Goal: Task Accomplishment & Management: Complete application form

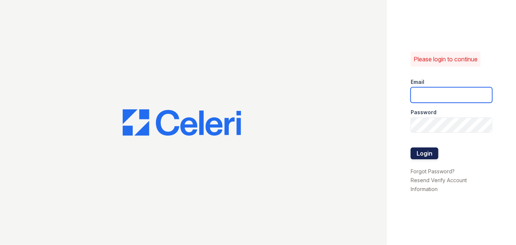
type input "[EMAIL_ADDRESS][PERSON_NAME][DOMAIN_NAME]"
click at [427, 155] on button "Login" at bounding box center [425, 154] width 28 height 12
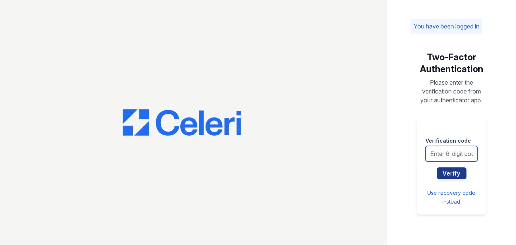
click at [451, 154] on input "text" at bounding box center [452, 154] width 52 height 16
type input "282113"
click at [437, 167] on button "Verify" at bounding box center [452, 173] width 30 height 12
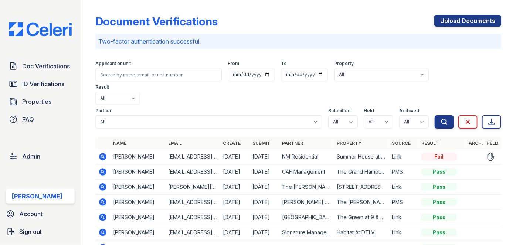
click at [101, 152] on icon at bounding box center [102, 156] width 9 height 9
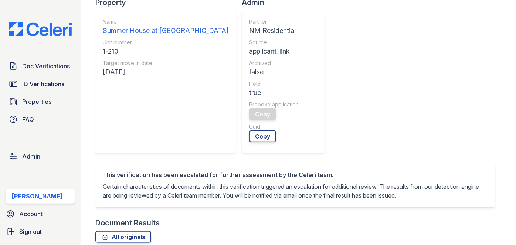
scroll to position [269, 0]
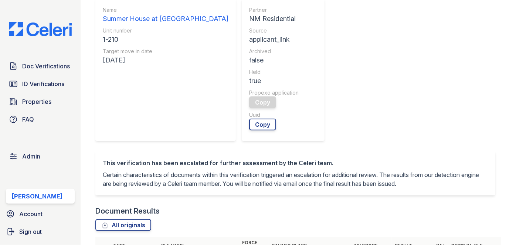
click at [135, 206] on div "Document Results" at bounding box center [127, 211] width 64 height 10
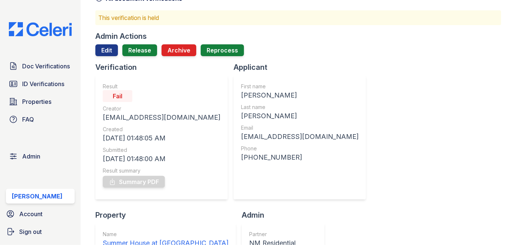
scroll to position [33, 0]
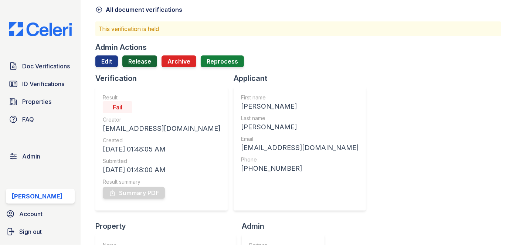
click at [133, 62] on link "Release" at bounding box center [139, 61] width 35 height 12
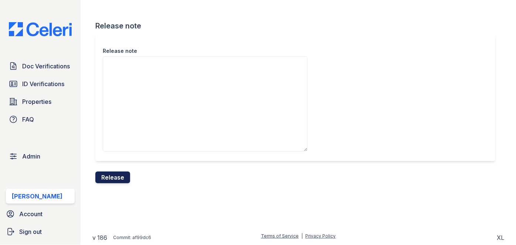
click at [102, 176] on button "Release" at bounding box center [112, 178] width 35 height 12
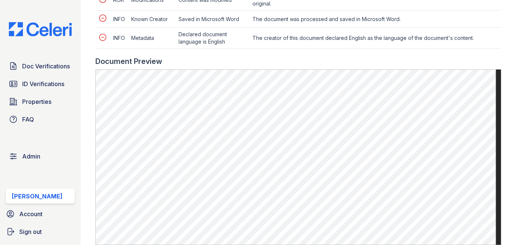
scroll to position [504, 0]
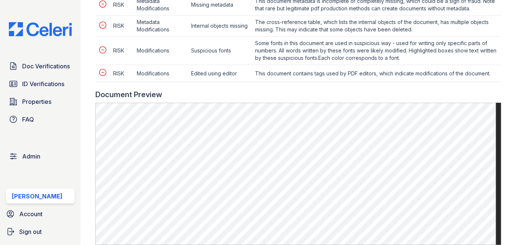
scroll to position [403, 0]
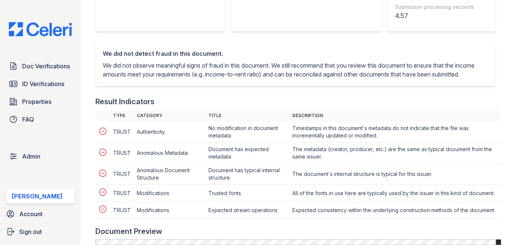
scroll to position [269, 0]
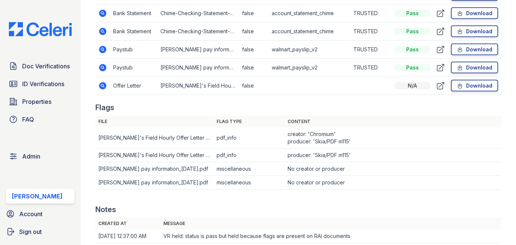
scroll to position [538, 0]
drag, startPoint x: 157, startPoint y: 172, endPoint x: 149, endPoint y: 165, distance: 10.5
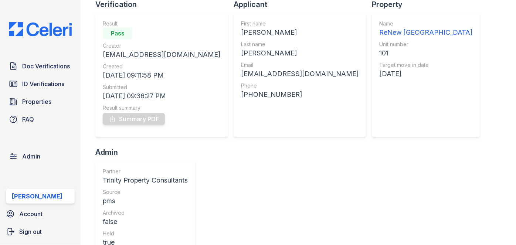
scroll to position [67, 0]
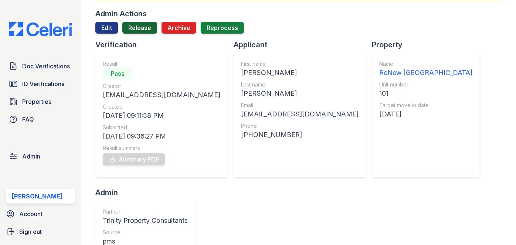
click at [139, 26] on link "Release" at bounding box center [139, 28] width 35 height 12
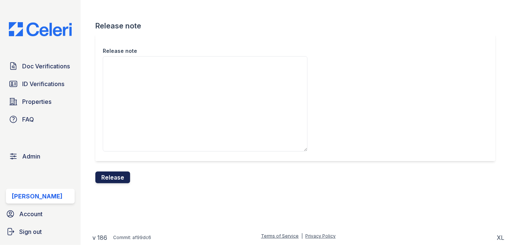
click at [121, 177] on button "Release" at bounding box center [112, 178] width 35 height 12
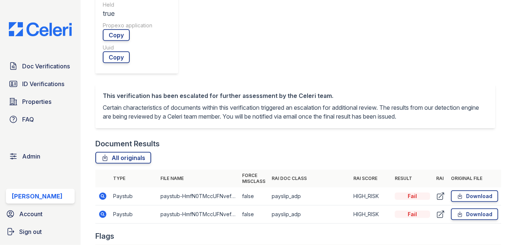
scroll to position [403, 0]
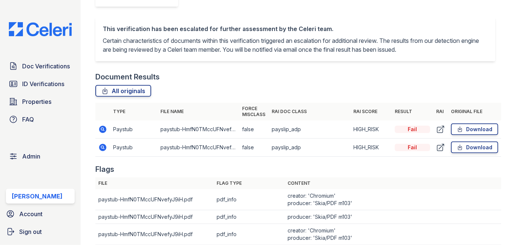
click at [77, 104] on div "Doc Verifications ID Verifications Properties FAQ" at bounding box center [40, 93] width 75 height 68
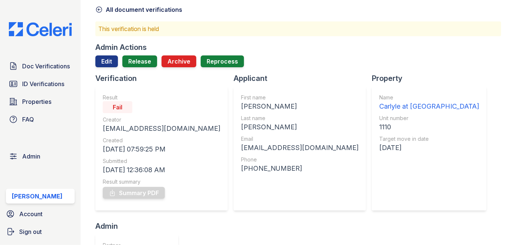
scroll to position [0, 0]
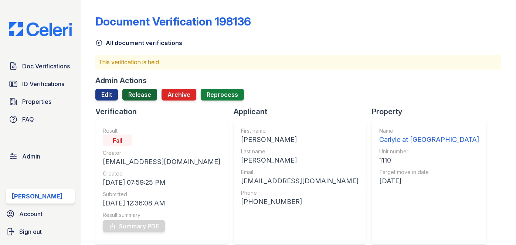
click at [149, 97] on link "Release" at bounding box center [139, 95] width 35 height 12
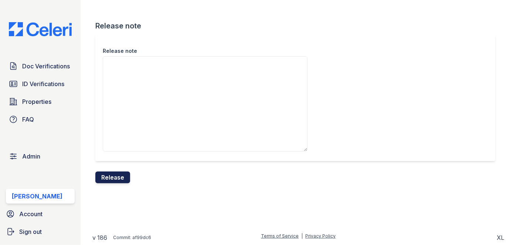
click at [113, 179] on button "Release" at bounding box center [112, 178] width 35 height 12
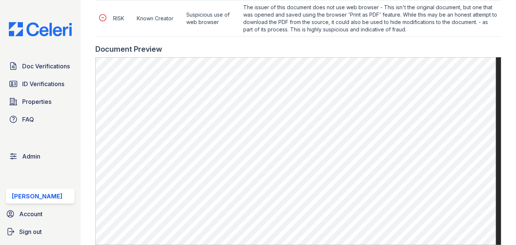
scroll to position [504, 0]
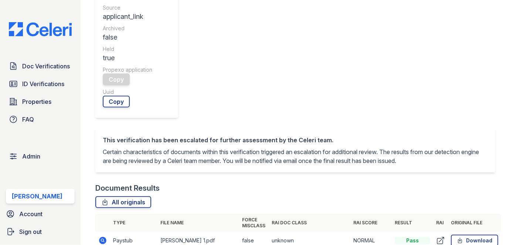
scroll to position [302, 0]
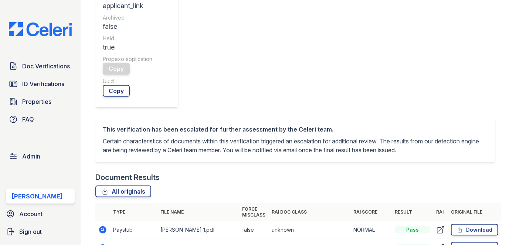
drag, startPoint x: 104, startPoint y: 90, endPoint x: 117, endPoint y: 97, distance: 15.4
click at [117, 221] on td "Paystub" at bounding box center [133, 230] width 47 height 18
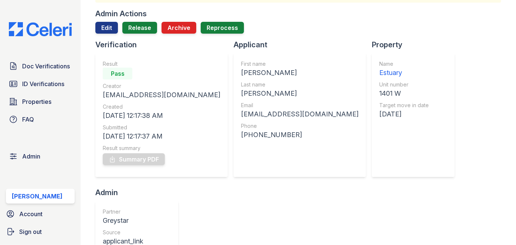
scroll to position [0, 0]
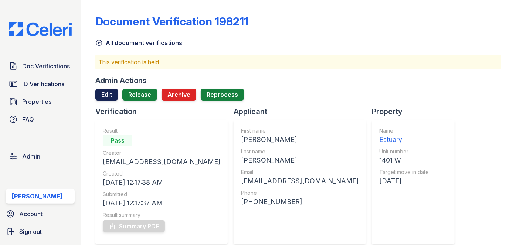
click at [102, 97] on link "Edit" at bounding box center [106, 95] width 23 height 12
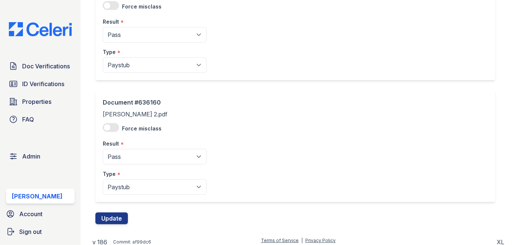
scroll to position [90, 0]
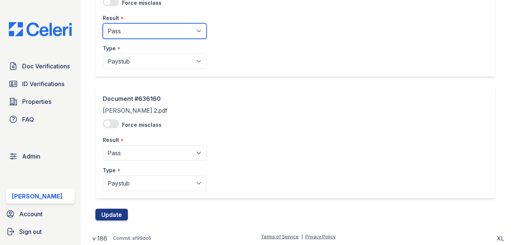
click at [122, 32] on select "Pending Sent Started Processing Pass Fail Caution Error N/A" at bounding box center [155, 31] width 104 height 16
click at [125, 30] on select "Pending Sent Started Processing Pass Fail Caution Error N/A" at bounding box center [155, 31] width 104 height 16
select select "caution"
click at [103, 23] on select "Pending Sent Started Processing Pass Fail Caution Error N/A" at bounding box center [155, 31] width 104 height 16
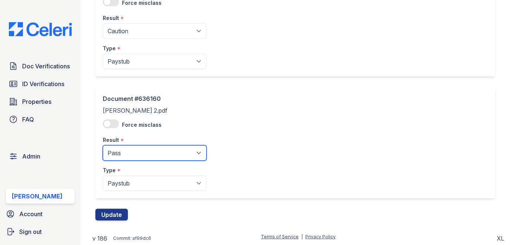
click at [130, 153] on select "Pending Sent Started Processing Pass Fail Caution Error N/A" at bounding box center [155, 153] width 104 height 16
select select "caution"
click at [103, 145] on select "Pending Sent Started Processing Pass Fail Caution Error N/A" at bounding box center [155, 153] width 104 height 16
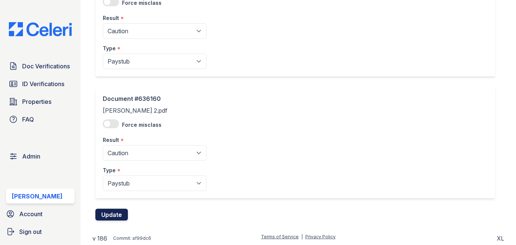
click at [118, 214] on button "Update" at bounding box center [111, 215] width 33 height 12
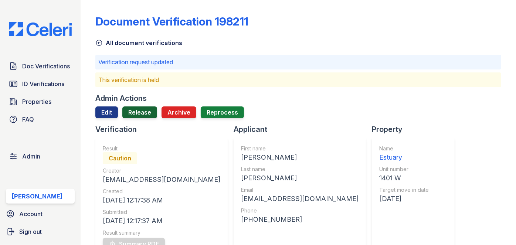
click at [145, 109] on link "Release" at bounding box center [139, 112] width 35 height 12
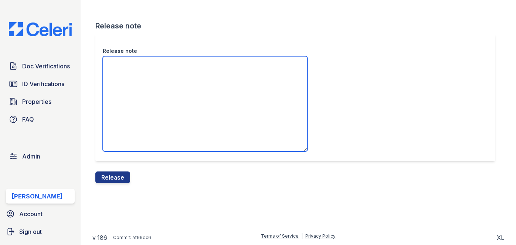
click at [137, 68] on textarea "Release note" at bounding box center [205, 103] width 205 height 95
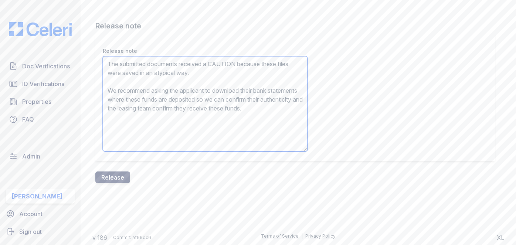
type textarea "The submitted documents received a CAUTION because these files were saved in an…"
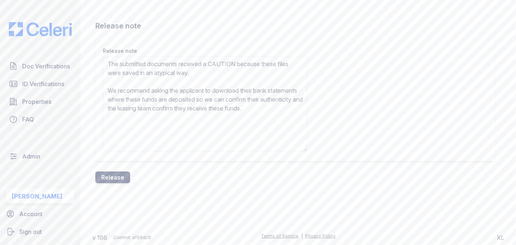
click at [106, 179] on button "Release" at bounding box center [112, 178] width 35 height 12
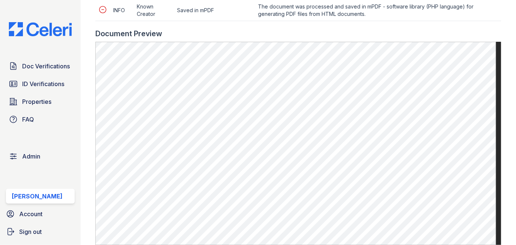
scroll to position [403, 0]
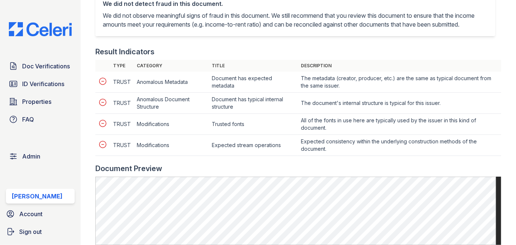
scroll to position [302, 0]
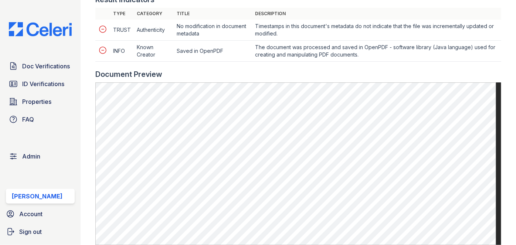
scroll to position [370, 0]
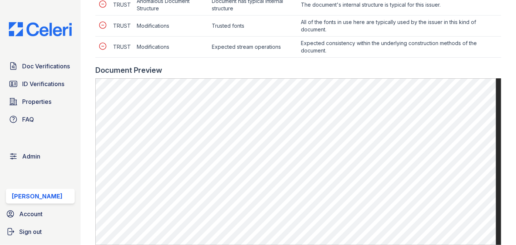
scroll to position [403, 0]
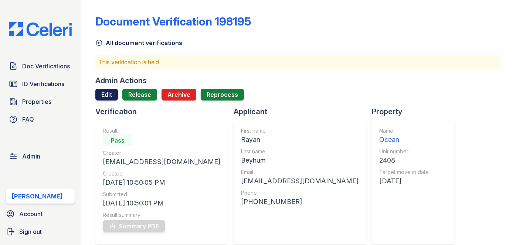
click at [109, 94] on link "Edit" at bounding box center [106, 95] width 23 height 12
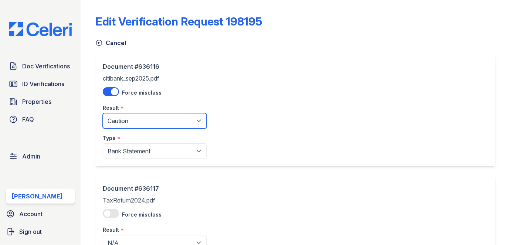
click at [126, 114] on select "Pending Sent Started Processing Pass Fail Caution Error N/A" at bounding box center [155, 121] width 104 height 16
select select "fail"
click at [103, 113] on select "Pending Sent Started Processing Pass Fail Caution Error N/A" at bounding box center [155, 121] width 104 height 16
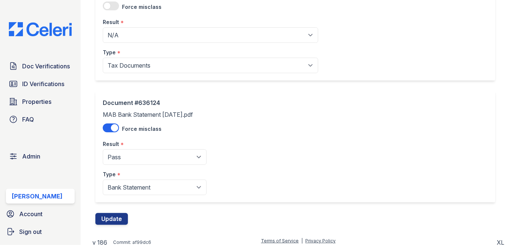
scroll to position [942, 0]
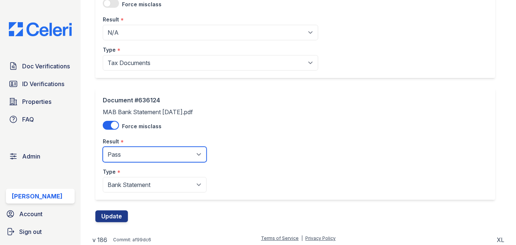
click at [119, 152] on select "Pending Sent Started Processing Pass Fail Caution Error N/A" at bounding box center [155, 155] width 104 height 16
select select "fail"
click at [103, 147] on select "Pending Sent Started Processing Pass Fail Caution Error N/A" at bounding box center [155, 155] width 104 height 16
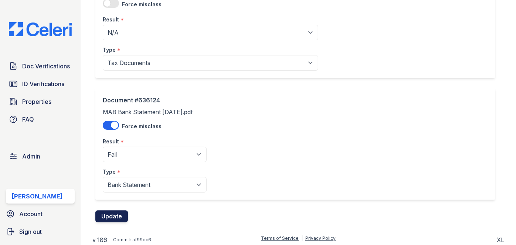
click at [123, 216] on button "Update" at bounding box center [111, 216] width 33 height 12
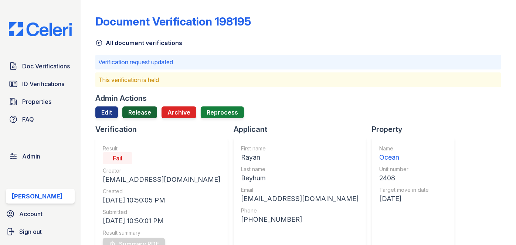
click at [146, 109] on link "Release" at bounding box center [139, 112] width 35 height 12
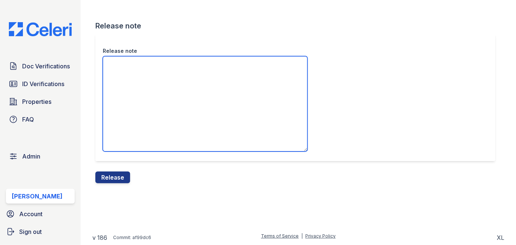
click at [142, 98] on textarea "Release note" at bounding box center [205, 103] width 205 height 95
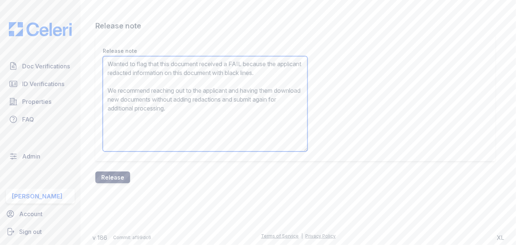
type textarea "Wanted to flag that this document received a FAIL because the applicant redacte…"
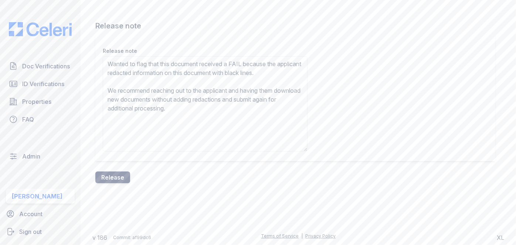
click at [125, 176] on button "Release" at bounding box center [112, 178] width 35 height 12
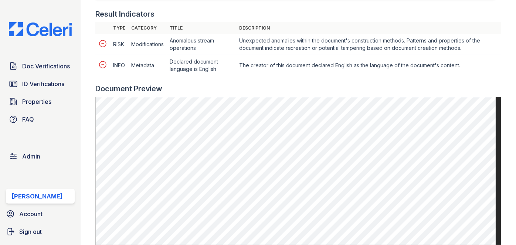
scroll to position [370, 0]
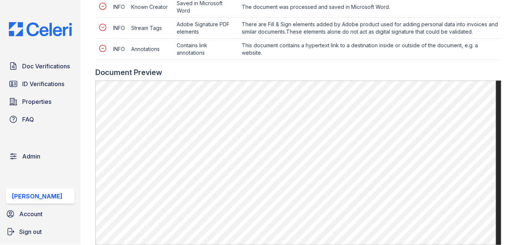
scroll to position [403, 0]
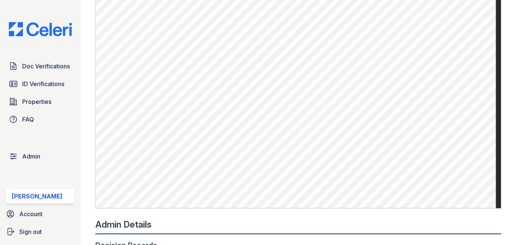
scroll to position [437, 0]
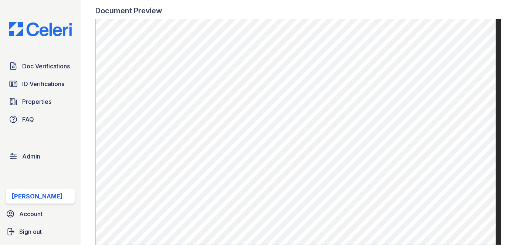
scroll to position [302, 0]
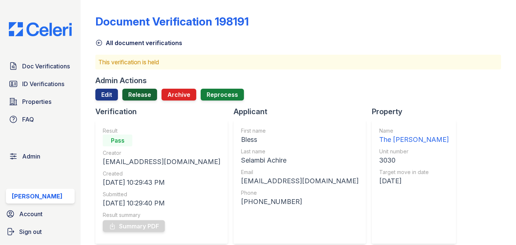
click at [143, 92] on link "Release" at bounding box center [139, 95] width 35 height 12
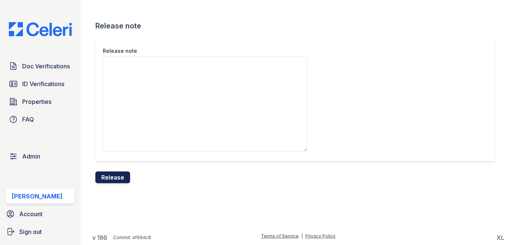
click at [112, 177] on button "Release" at bounding box center [112, 178] width 35 height 12
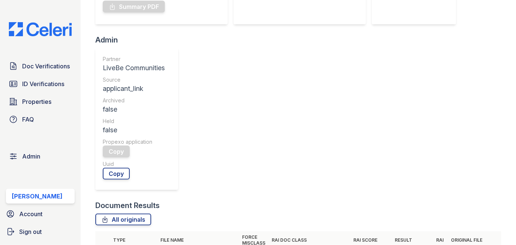
scroll to position [235, 0]
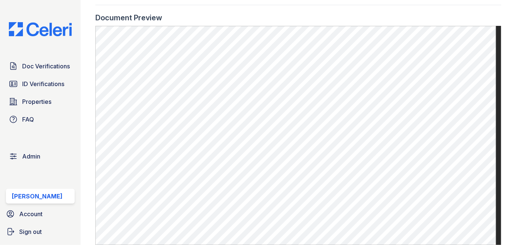
scroll to position [437, 0]
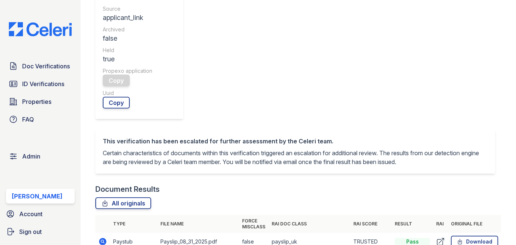
scroll to position [302, 0]
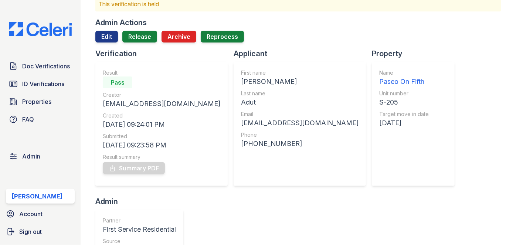
scroll to position [33, 0]
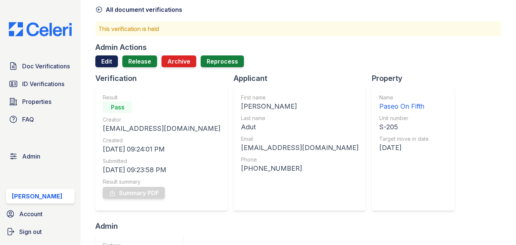
click at [106, 61] on link "Edit" at bounding box center [106, 61] width 23 height 12
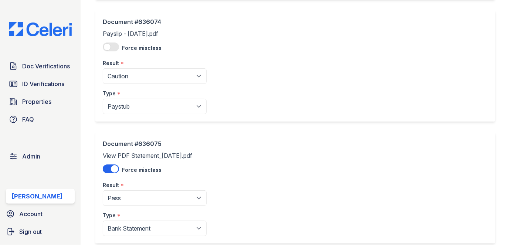
scroll to position [302, 0]
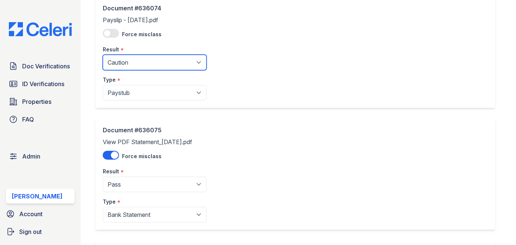
click at [130, 66] on select "Pending Sent Started Processing Pass Fail Caution Error N/A" at bounding box center [155, 63] width 104 height 16
select select "pass"
click at [103, 55] on select "Pending Sent Started Processing Pass Fail Caution Error N/A" at bounding box center [155, 63] width 104 height 16
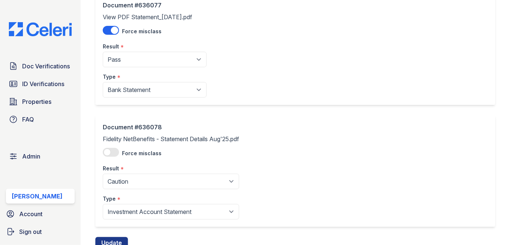
scroll to position [699, 0]
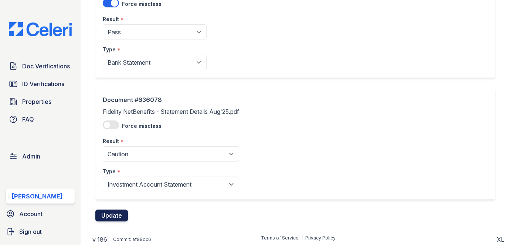
click at [111, 211] on button "Update" at bounding box center [111, 216] width 33 height 12
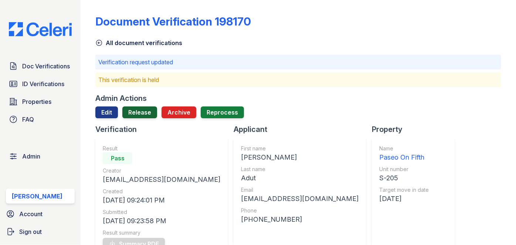
click at [143, 111] on link "Release" at bounding box center [139, 112] width 35 height 12
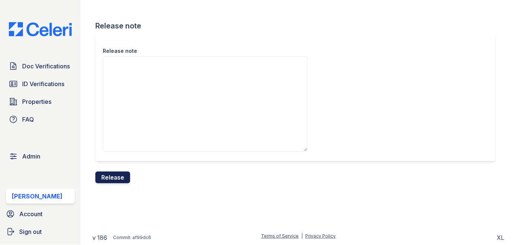
click at [117, 176] on button "Release" at bounding box center [112, 178] width 35 height 12
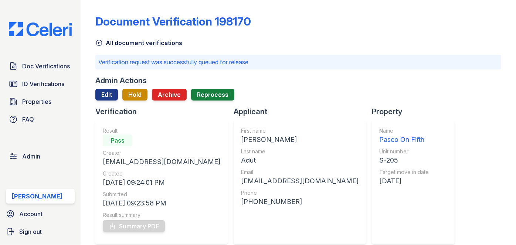
click at [81, 8] on div "Doc Verifications ID Verifications Properties FAQ Admin Darija Dedic Account Si…" at bounding box center [40, 122] width 81 height 245
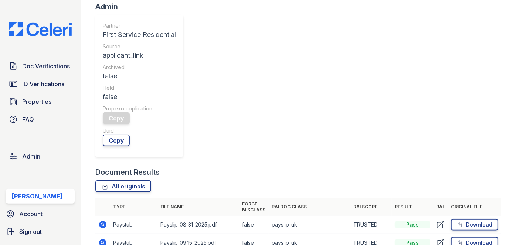
scroll to position [269, 0]
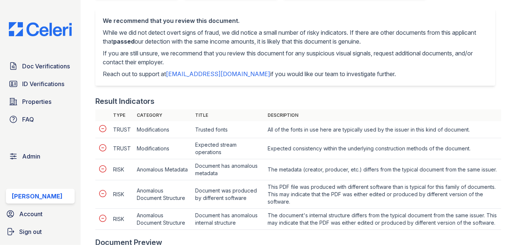
scroll to position [101, 0]
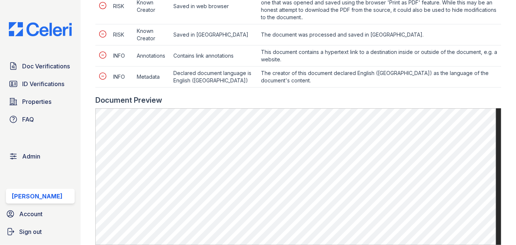
scroll to position [437, 0]
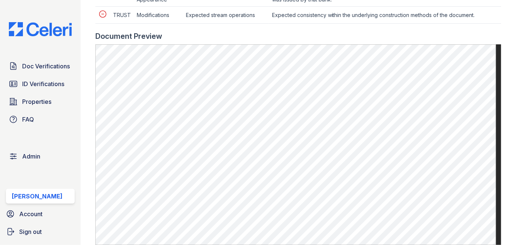
scroll to position [403, 0]
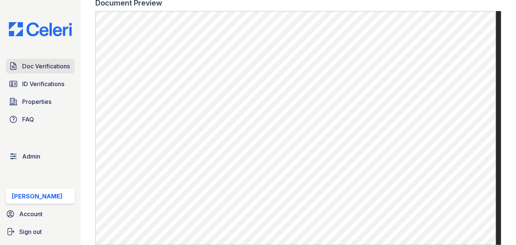
click at [50, 62] on span "Doc Verifications" at bounding box center [46, 66] width 48 height 9
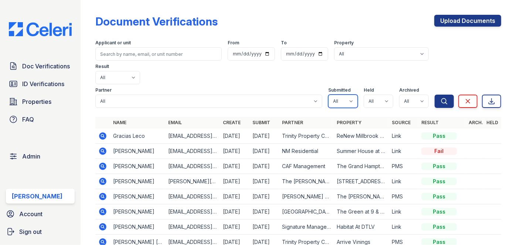
click at [346, 95] on select "All true false" at bounding box center [343, 101] width 30 height 13
select select "true"
click at [328, 95] on select "All true false" at bounding box center [343, 101] width 30 height 13
drag, startPoint x: 382, startPoint y: 77, endPoint x: 381, endPoint y: 83, distance: 5.7
click at [382, 95] on select "All true false" at bounding box center [379, 101] width 30 height 13
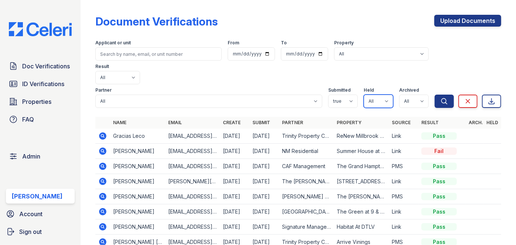
select select "true"
click at [364, 95] on select "All true false" at bounding box center [379, 101] width 30 height 13
click at [414, 95] on select "All true false" at bounding box center [414, 101] width 30 height 13
select select "false"
click at [399, 95] on select "All true false" at bounding box center [414, 101] width 30 height 13
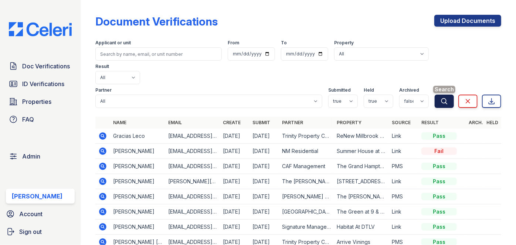
click at [435, 95] on button "Search" at bounding box center [444, 101] width 19 height 13
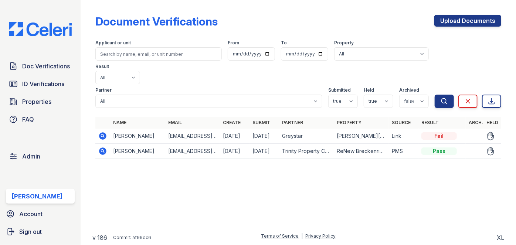
click at [74, 5] on div "Doc Verifications ID Verifications Properties FAQ Admin Darija Dedic Account Si…" at bounding box center [40, 122] width 81 height 245
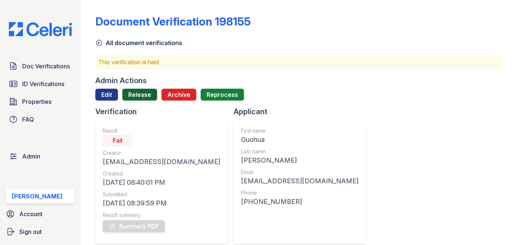
click at [137, 93] on link "Release" at bounding box center [139, 95] width 35 height 12
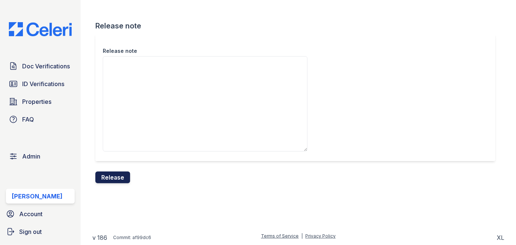
click at [123, 175] on button "Release" at bounding box center [112, 178] width 35 height 12
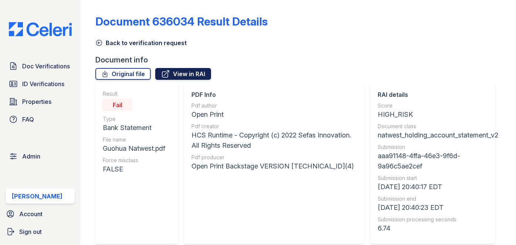
click at [199, 72] on link "View in RAI" at bounding box center [183, 74] width 56 height 12
click at [145, 77] on link "Original file" at bounding box center [122, 74] width 55 height 12
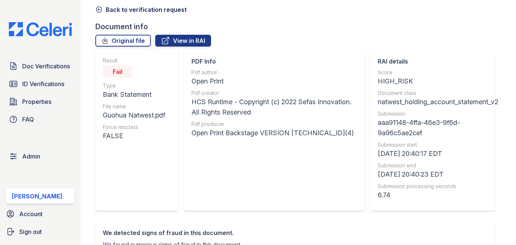
scroll to position [33, 0]
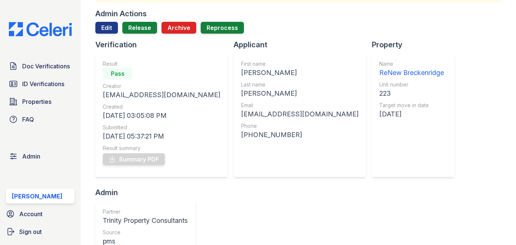
scroll to position [33, 0]
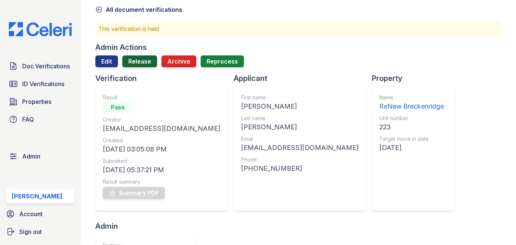
click at [143, 61] on link "Release" at bounding box center [139, 61] width 35 height 12
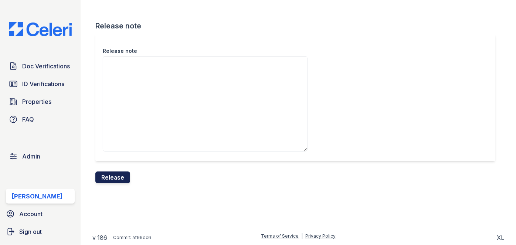
click at [129, 176] on button "Release" at bounding box center [112, 178] width 35 height 12
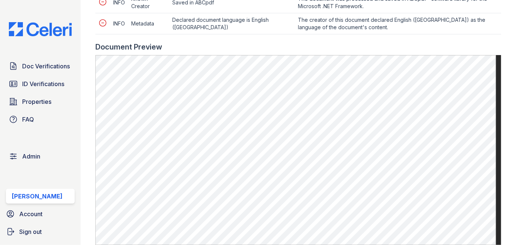
scroll to position [403, 0]
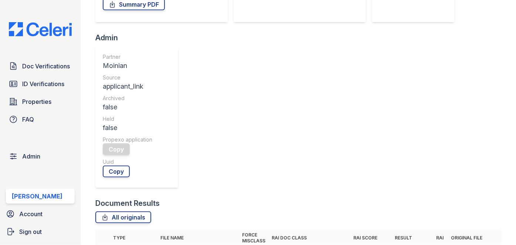
scroll to position [202, 0]
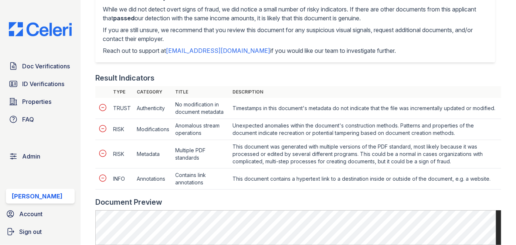
scroll to position [403, 0]
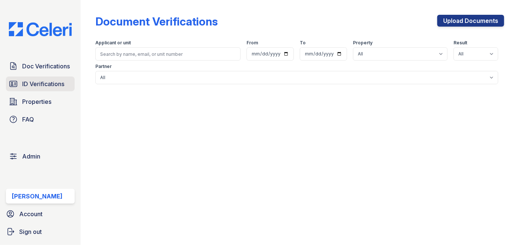
drag, startPoint x: 0, startPoint y: 0, endPoint x: 43, endPoint y: 86, distance: 96.2
click at [43, 86] on span "ID Verifications" at bounding box center [43, 83] width 42 height 9
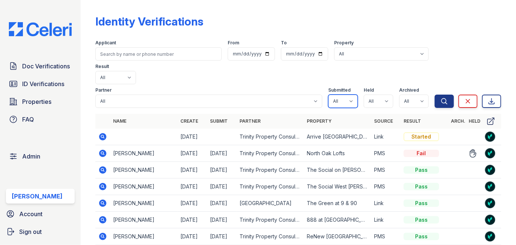
click at [345, 95] on select "All true false" at bounding box center [343, 101] width 30 height 13
select select "true"
click at [328, 95] on select "All true false" at bounding box center [343, 101] width 30 height 13
click at [384, 95] on select "All true false" at bounding box center [379, 101] width 30 height 13
select select "true"
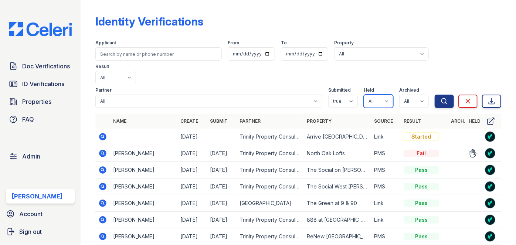
click at [364, 95] on select "All true false" at bounding box center [379, 101] width 30 height 13
click at [418, 95] on select "All true false" at bounding box center [414, 101] width 30 height 13
select select "false"
click at [399, 95] on select "All true false" at bounding box center [414, 101] width 30 height 13
click at [435, 95] on button "Search" at bounding box center [444, 101] width 19 height 13
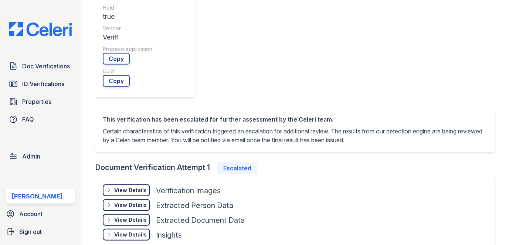
scroll to position [437, 0]
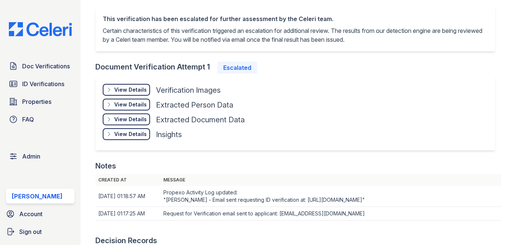
click at [134, 131] on div "View Details" at bounding box center [130, 134] width 33 height 7
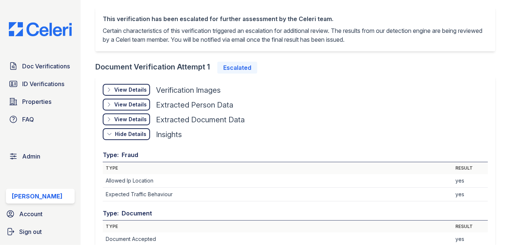
click at [135, 86] on div "View Details" at bounding box center [130, 89] width 33 height 7
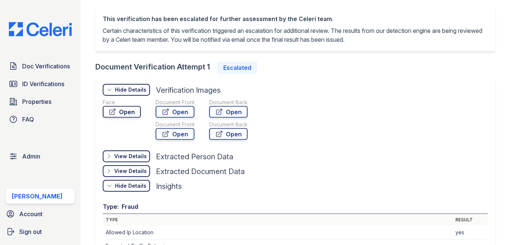
click at [130, 109] on link "Open" at bounding box center [122, 112] width 38 height 12
click at [184, 110] on link "Open" at bounding box center [175, 112] width 39 height 12
click at [184, 134] on link "Open" at bounding box center [175, 134] width 39 height 12
click at [243, 109] on link "Open" at bounding box center [228, 112] width 38 height 12
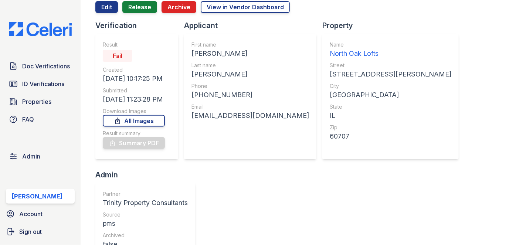
scroll to position [33, 0]
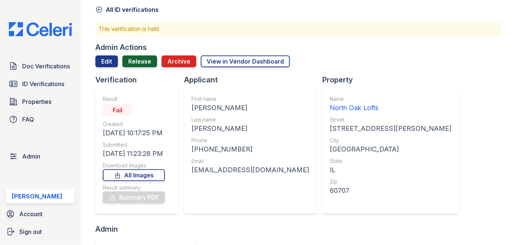
click at [141, 60] on link "Release" at bounding box center [139, 61] width 35 height 12
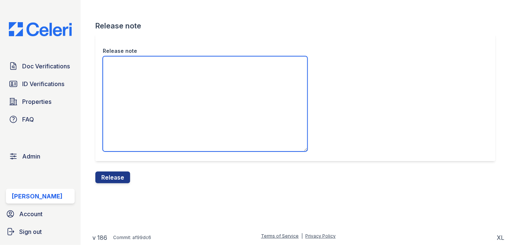
click at [137, 81] on textarea "Release note" at bounding box center [205, 103] width 205 height 95
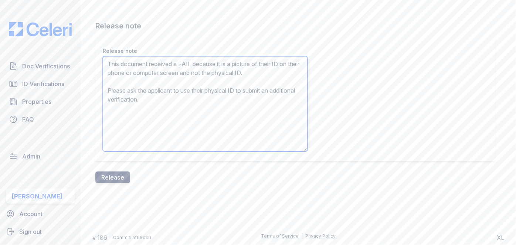
type textarea "This document received a FAIL because it is a picture of their ID on their phon…"
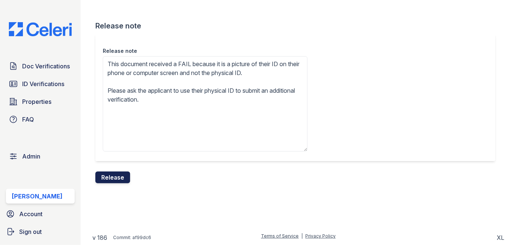
click at [115, 179] on button "Release" at bounding box center [112, 178] width 35 height 12
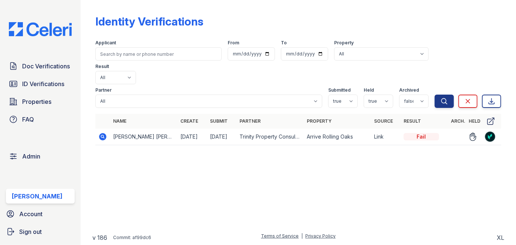
click at [102, 132] on icon at bounding box center [102, 136] width 9 height 9
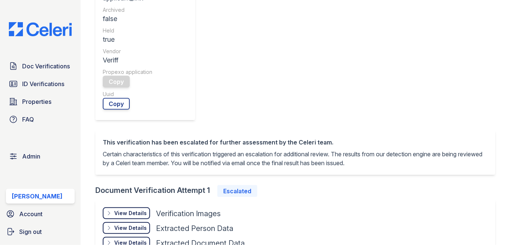
scroll to position [302, 0]
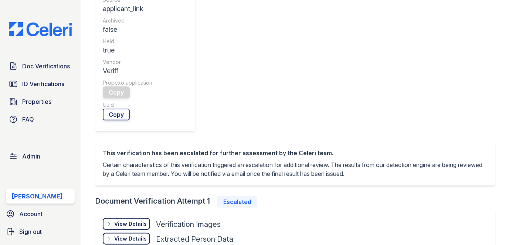
click at [143, 220] on div "View Details" at bounding box center [130, 223] width 33 height 7
click at [130, 240] on link "Open" at bounding box center [122, 246] width 38 height 12
click at [188, 240] on link "Open" at bounding box center [175, 246] width 39 height 12
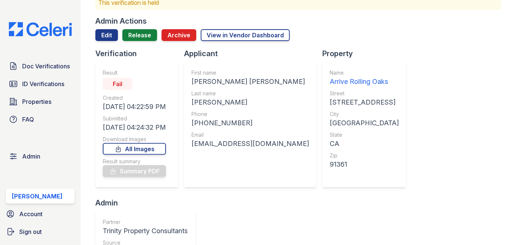
scroll to position [33, 0]
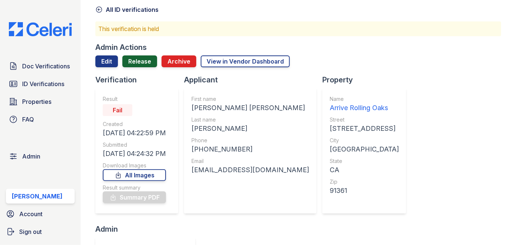
click at [143, 59] on link "Release" at bounding box center [139, 61] width 35 height 12
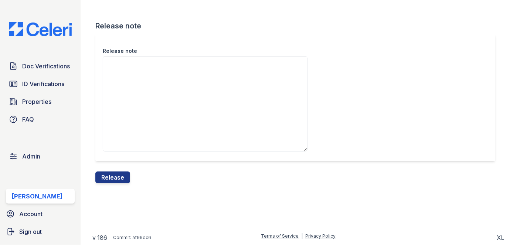
click at [75, 17] on div "Doc Verifications ID Verifications Properties FAQ Admin Darija Dedic Account Si…" at bounding box center [40, 122] width 81 height 245
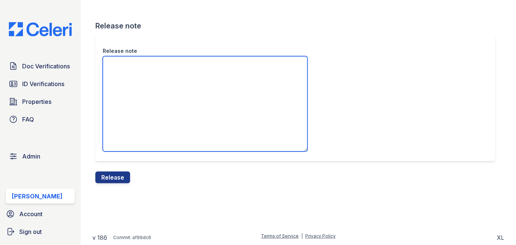
click at [127, 69] on textarea "Release note" at bounding box center [205, 103] width 205 height 95
paste textarea "Please ask the applicant to process a new verification with a selfie that shows…"
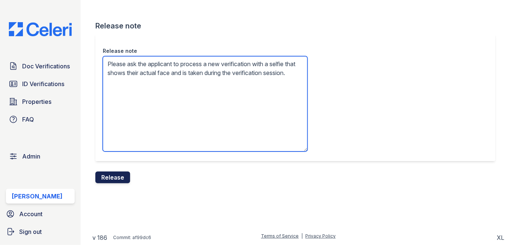
type textarea "Please ask the applicant to process a new verification with a selfie that shows…"
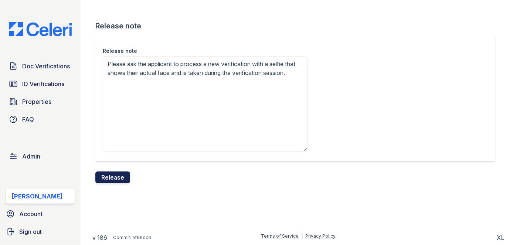
click at [122, 176] on button "Release" at bounding box center [112, 178] width 35 height 12
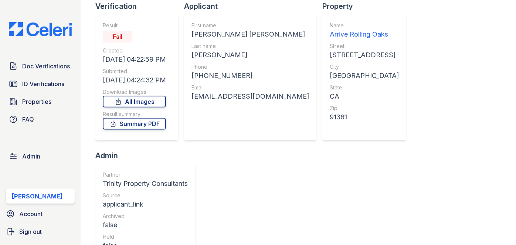
scroll to position [168, 0]
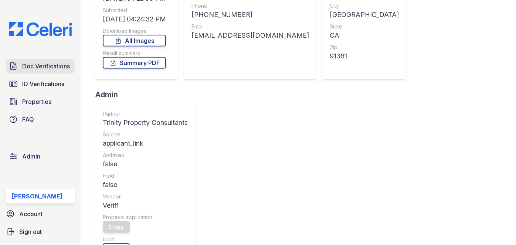
click at [53, 62] on span "Doc Verifications" at bounding box center [46, 66] width 48 height 9
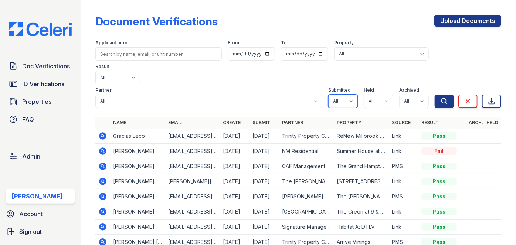
click at [347, 95] on select "All true false" at bounding box center [343, 101] width 30 height 13
select select "true"
click at [328, 95] on select "All true false" at bounding box center [343, 101] width 30 height 13
click at [383, 95] on select "All true false" at bounding box center [379, 101] width 30 height 13
select select "true"
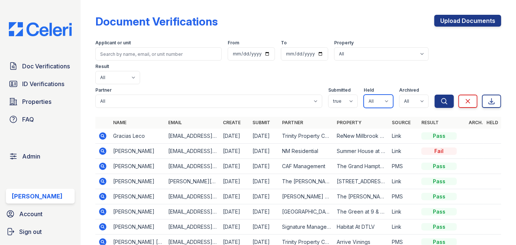
click at [364, 95] on select "All true false" at bounding box center [379, 101] width 30 height 13
click at [420, 95] on select "All true false" at bounding box center [414, 101] width 30 height 13
select select "false"
click at [399, 95] on select "All true false" at bounding box center [414, 101] width 30 height 13
click at [442, 98] on icon "submit" at bounding box center [444, 101] width 7 height 7
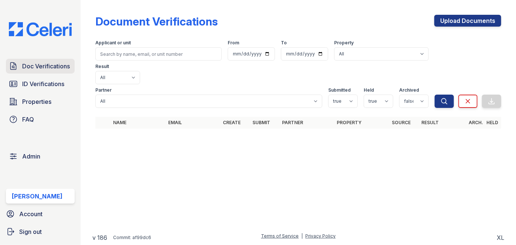
click at [44, 65] on span "Doc Verifications" at bounding box center [46, 66] width 48 height 9
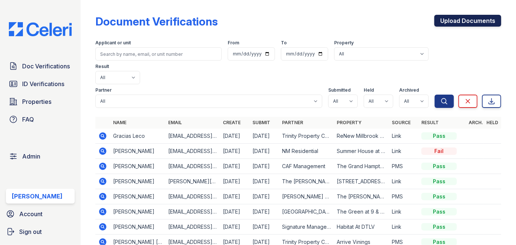
click at [451, 17] on link "Upload Documents" at bounding box center [467, 21] width 67 height 12
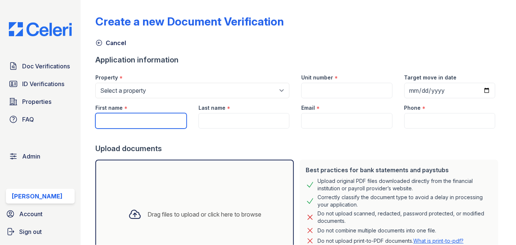
click at [136, 118] on input "First name" at bounding box center [140, 121] width 91 height 16
paste input "Trezure Brooks"
click at [132, 120] on input "Trezure Brooks" at bounding box center [140, 121] width 91 height 16
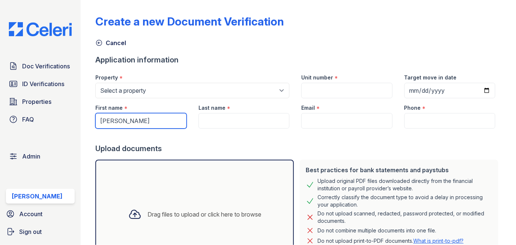
click at [132, 120] on input "Trezure Brooks" at bounding box center [140, 121] width 91 height 16
type input "Trezure"
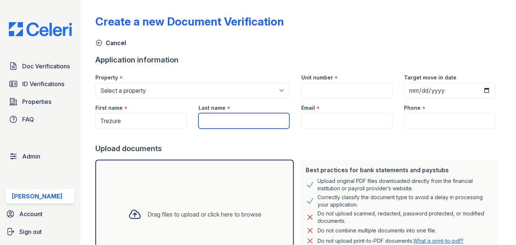
click at [207, 123] on input "Last name" at bounding box center [244, 121] width 91 height 16
paste input "Brooks"
type input "Brooks"
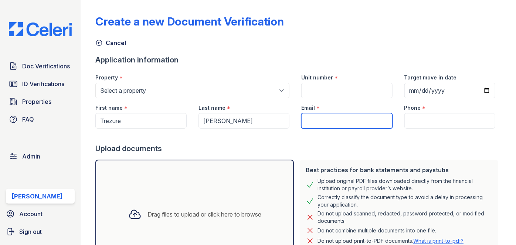
click at [319, 126] on input "Email" at bounding box center [346, 121] width 91 height 16
paste input "trez0504@gmail.com"
type input "trez0504@gmail.com"
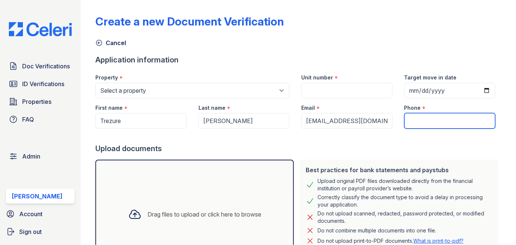
click at [412, 118] on input "Phone" at bounding box center [449, 121] width 91 height 16
type input "3054444444"
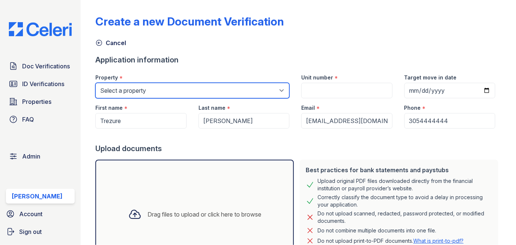
click at [167, 88] on select "Select a property 0000 Kinney Avenue 09 Cape Coral 10006 North Glowing Forge Co…" at bounding box center [192, 91] width 194 height 16
click at [147, 89] on select "Select a property 0000 Kinney Avenue 09 Cape Coral 10006 North Glowing Forge Co…" at bounding box center [192, 91] width 194 height 16
select select "3998"
click at [147, 89] on select "Select a property 0000 Kinney Avenue 09 Cape Coral 10006 North Glowing Forge Co…" at bounding box center [192, 91] width 194 height 16
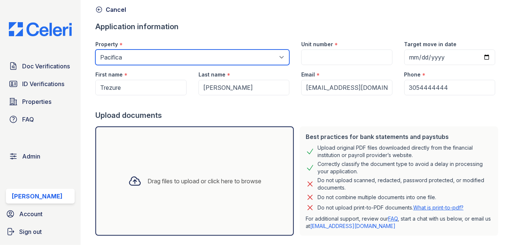
click at [144, 60] on select "Select a property 0000 Kinney Avenue 09 Cape Coral 10006 North Glowing Forge Co…" at bounding box center [192, 58] width 194 height 16
click at [95, 50] on select "Select a property 0000 Kinney Avenue 09 Cape Coral 10006 North Glowing Forge Co…" at bounding box center [192, 58] width 194 height 16
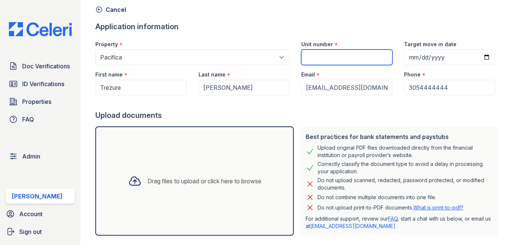
click at [337, 61] on input "Unit number" at bounding box center [346, 58] width 91 height 16
type input "1"
click at [182, 177] on div "Drag files to upload or click here to browse" at bounding box center [205, 181] width 114 height 9
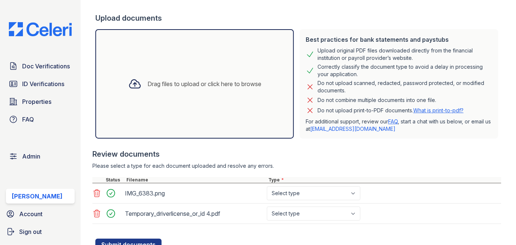
scroll to position [158, 0]
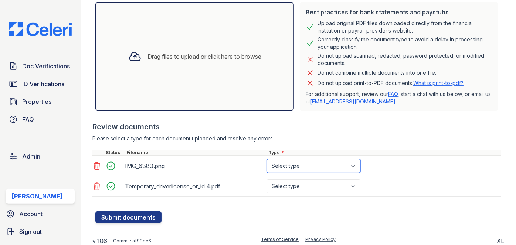
click at [315, 165] on select "Select type Paystub Bank Statement Offer Letter Tax Documents Benefit Award Let…" at bounding box center [314, 166] width 94 height 14
select select "other"
click at [267, 159] on select "Select type Paystub Bank Statement Offer Letter Tax Documents Benefit Award Let…" at bounding box center [314, 166] width 94 height 14
click at [184, 80] on div "Drag files to upload or click here to browse" at bounding box center [194, 56] width 199 height 109
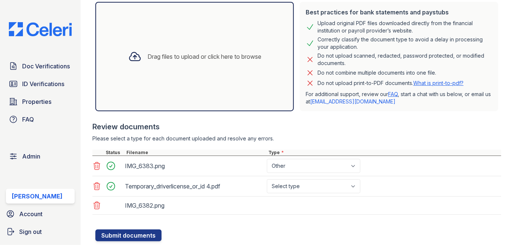
scroll to position [178, 0]
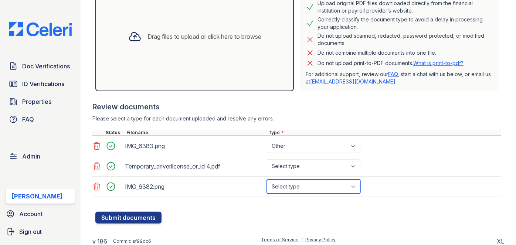
click at [355, 182] on select "Select type Paystub Bank Statement Offer Letter Tax Documents Benefit Award Let…" at bounding box center [314, 187] width 94 height 14
select select "other"
click at [267, 180] on select "Select type Paystub Bank Statement Offer Letter Tax Documents Benefit Award Let…" at bounding box center [314, 187] width 94 height 14
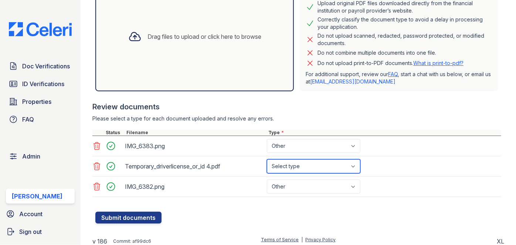
click at [353, 167] on select "Select type Paystub Bank Statement Offer Letter Tax Documents Benefit Award Let…" at bounding box center [314, 166] width 94 height 14
select select "paystub"
click at [267, 159] on select "Select type Paystub Bank Statement Offer Letter Tax Documents Benefit Award Let…" at bounding box center [314, 166] width 94 height 14
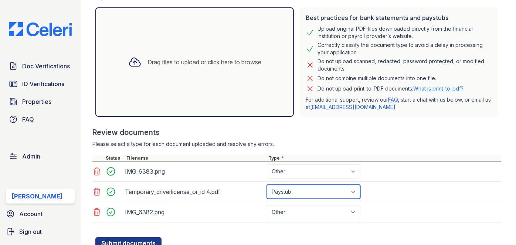
scroll to position [180, 0]
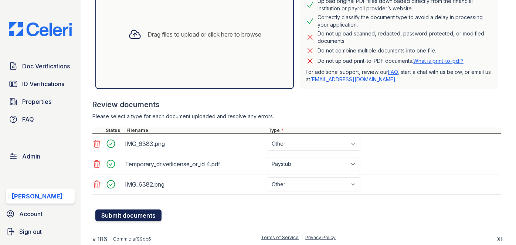
click at [126, 213] on button "Submit documents" at bounding box center [128, 216] width 66 height 12
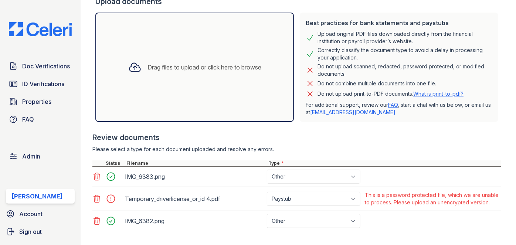
scroll to position [212, 0]
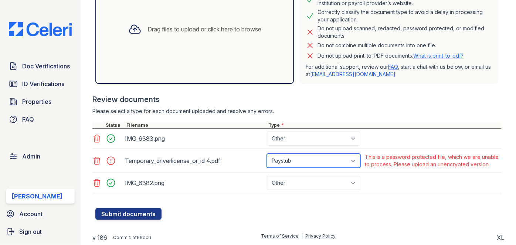
click at [357, 157] on select "Paystub Bank Statement Offer Letter Tax Documents Benefit Award Letter Investme…" at bounding box center [314, 161] width 94 height 14
select select "other"
click at [267, 154] on select "Paystub Bank Statement Offer Letter Tax Documents Benefit Award Letter Investme…" at bounding box center [314, 161] width 94 height 14
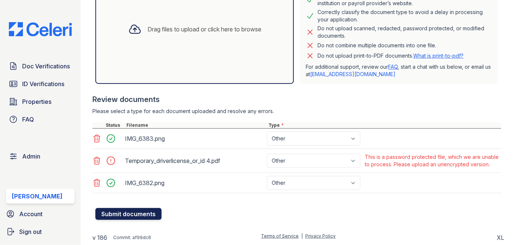
click at [143, 216] on button "Submit documents" at bounding box center [128, 214] width 66 height 12
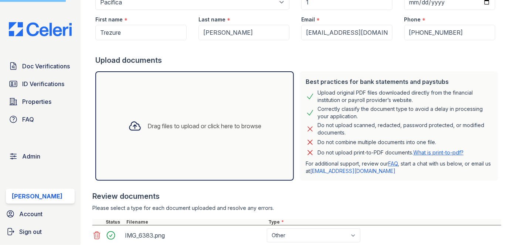
scroll to position [78, 0]
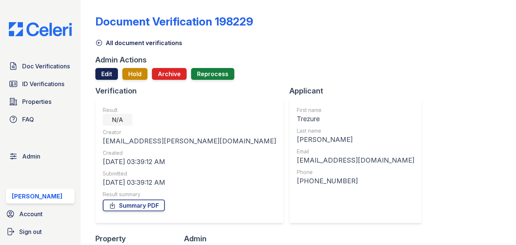
click at [107, 71] on link "Edit" at bounding box center [106, 74] width 23 height 12
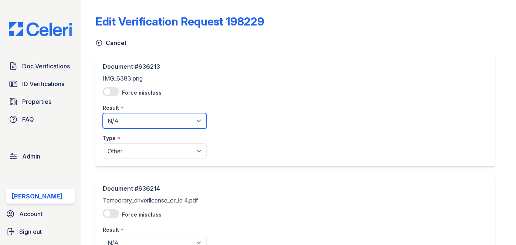
click at [149, 127] on select "Pending Sent Started Processing Pass Fail Caution Error N/A" at bounding box center [155, 121] width 104 height 16
select select "pass"
click at [103, 113] on select "Pending Sent Started Processing Pass Fail Caution Error N/A" at bounding box center [155, 121] width 104 height 16
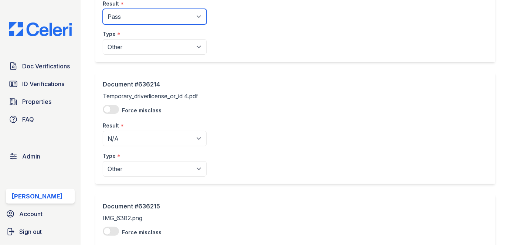
scroll to position [134, 0]
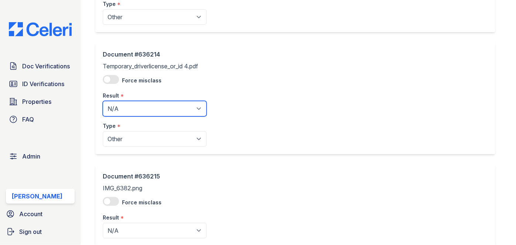
drag, startPoint x: 136, startPoint y: 106, endPoint x: 137, endPoint y: 115, distance: 8.9
click at [136, 106] on select "Pending Sent Started Processing Pass Fail Caution Error N/A" at bounding box center [155, 109] width 104 height 16
select select "pass"
click at [103, 101] on select "Pending Sent Started Processing Pass Fail Caution Error N/A" at bounding box center [155, 109] width 104 height 16
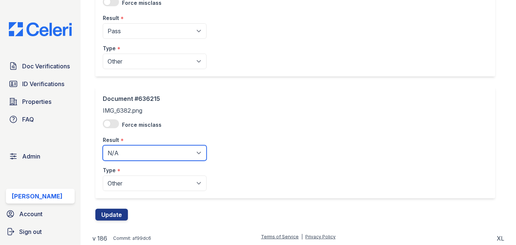
click at [130, 150] on select "Pending Sent Started Processing Pass Fail Caution Error N/A" at bounding box center [155, 153] width 104 height 16
select select "pass"
click at [103, 145] on select "Pending Sent Started Processing Pass Fail Caution Error N/A" at bounding box center [155, 153] width 104 height 16
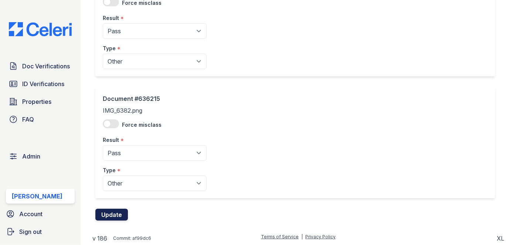
click at [114, 209] on button "Update" at bounding box center [111, 215] width 33 height 12
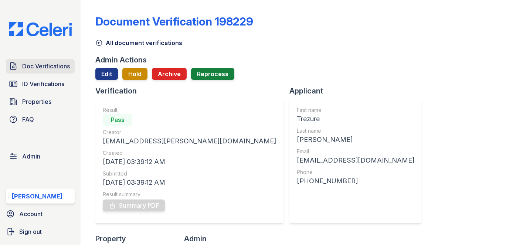
click at [46, 64] on span "Doc Verifications" at bounding box center [46, 66] width 48 height 9
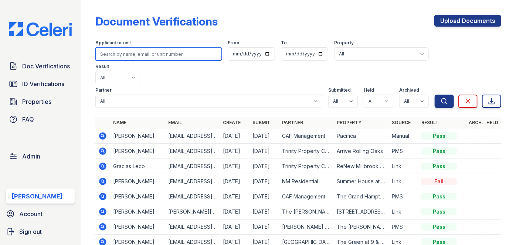
click at [121, 50] on input "search" at bounding box center [158, 53] width 126 height 13
paste input "andreamarmolejo380@gmail.com"
type input "andreamarmolejo380@gmail.com"
click at [435, 95] on button "Search" at bounding box center [444, 101] width 19 height 13
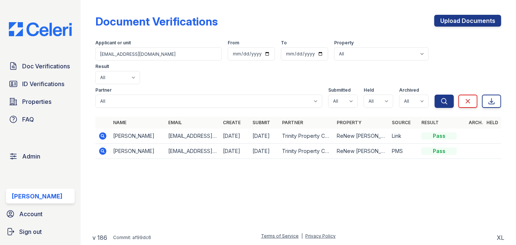
click at [101, 132] on icon at bounding box center [102, 136] width 9 height 9
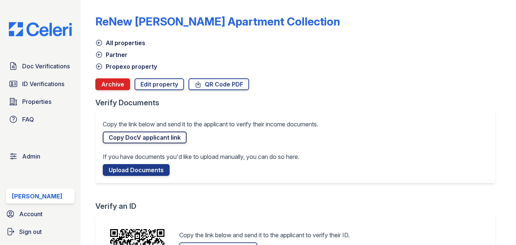
click at [132, 138] on link "Copy DocV applicant link" at bounding box center [145, 138] width 84 height 12
click at [63, 64] on span "Doc Verifications" at bounding box center [46, 66] width 48 height 9
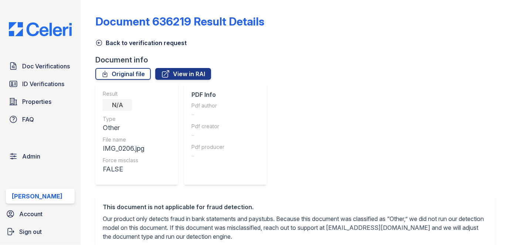
scroll to position [202, 0]
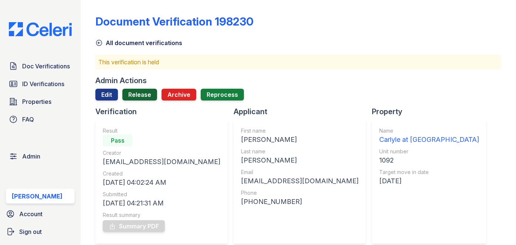
click at [136, 94] on link "Release" at bounding box center [139, 95] width 35 height 12
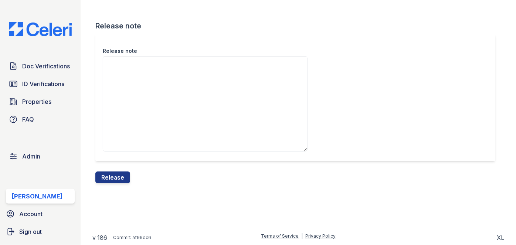
drag, startPoint x: 123, startPoint y: 183, endPoint x: 125, endPoint y: 179, distance: 5.3
click at [123, 183] on div "Release note Release note Release" at bounding box center [298, 97] width 412 height 195
click at [126, 175] on button "Release" at bounding box center [112, 178] width 35 height 12
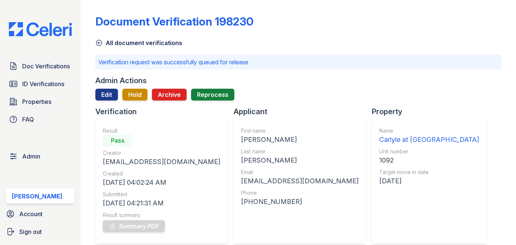
drag, startPoint x: 34, startPoint y: 60, endPoint x: 57, endPoint y: 50, distance: 24.3
click at [34, 60] on link "Doc Verifications" at bounding box center [40, 66] width 69 height 15
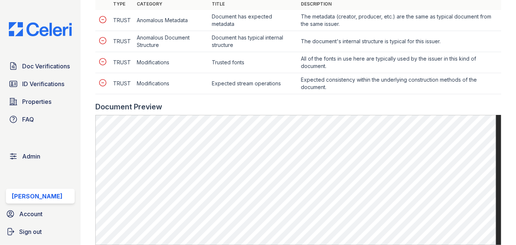
scroll to position [336, 0]
